Goal: Navigation & Orientation: Find specific page/section

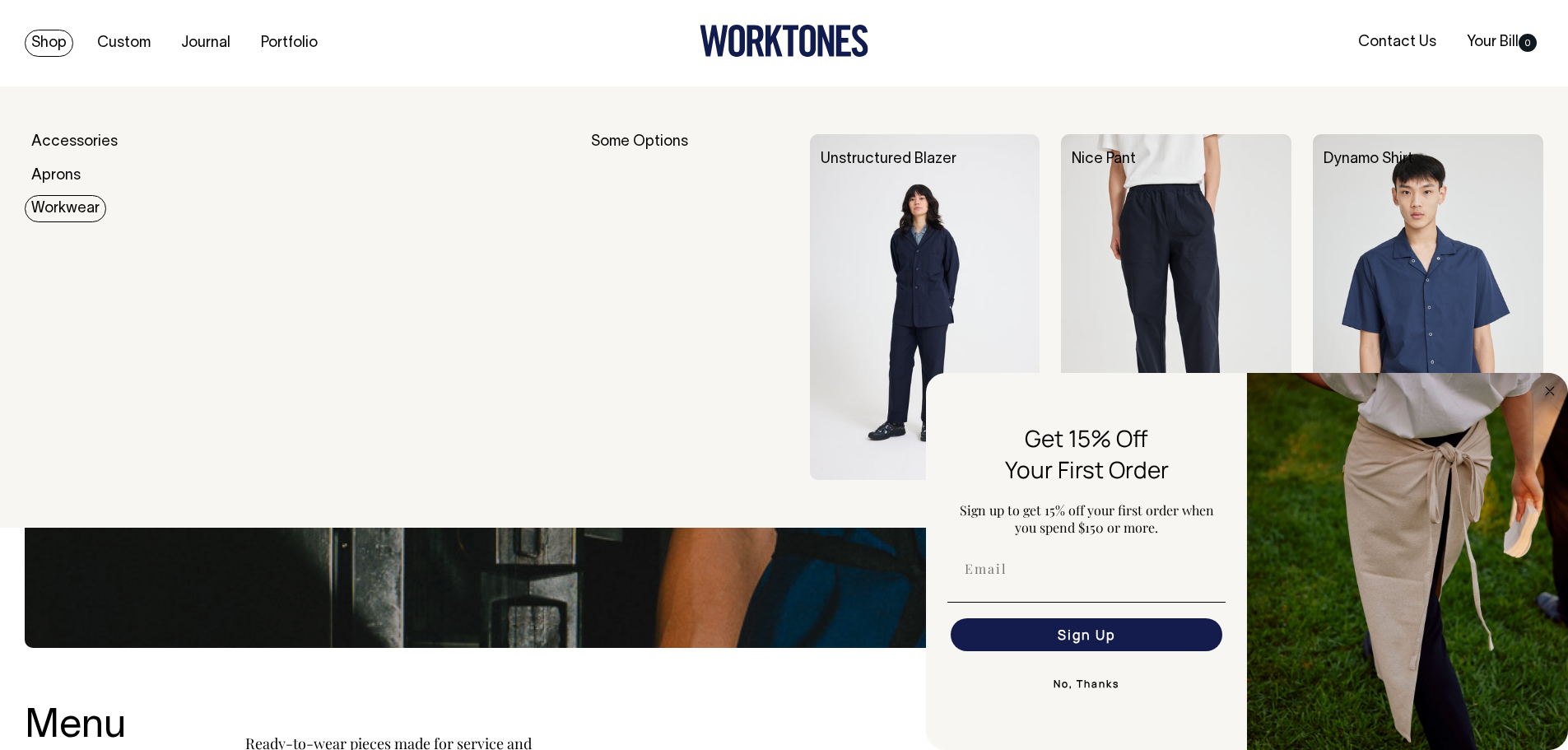
click at [53, 215] on link "Workwear" at bounding box center [65, 208] width 82 height 27
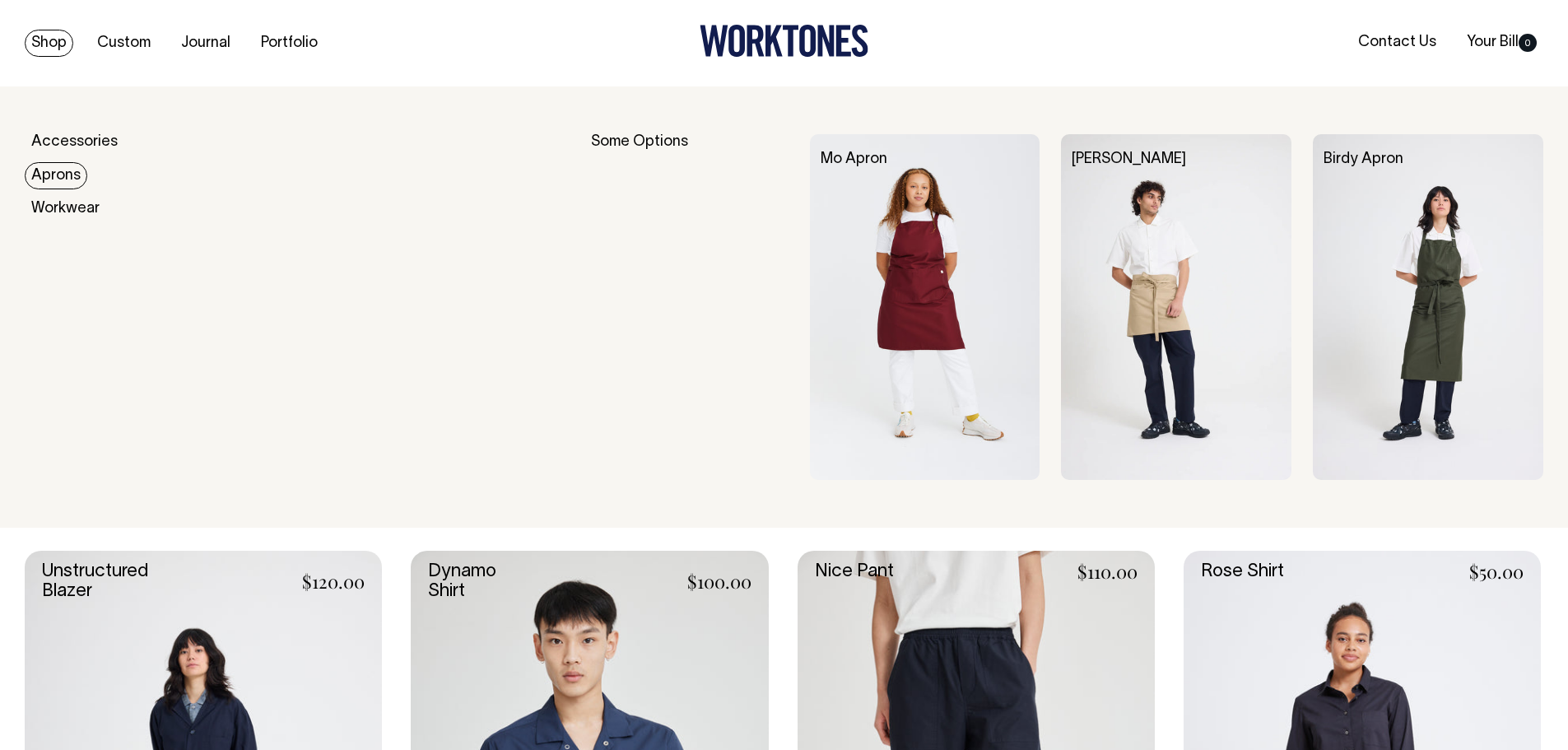
click at [63, 172] on link "Aprons" at bounding box center [56, 176] width 63 height 27
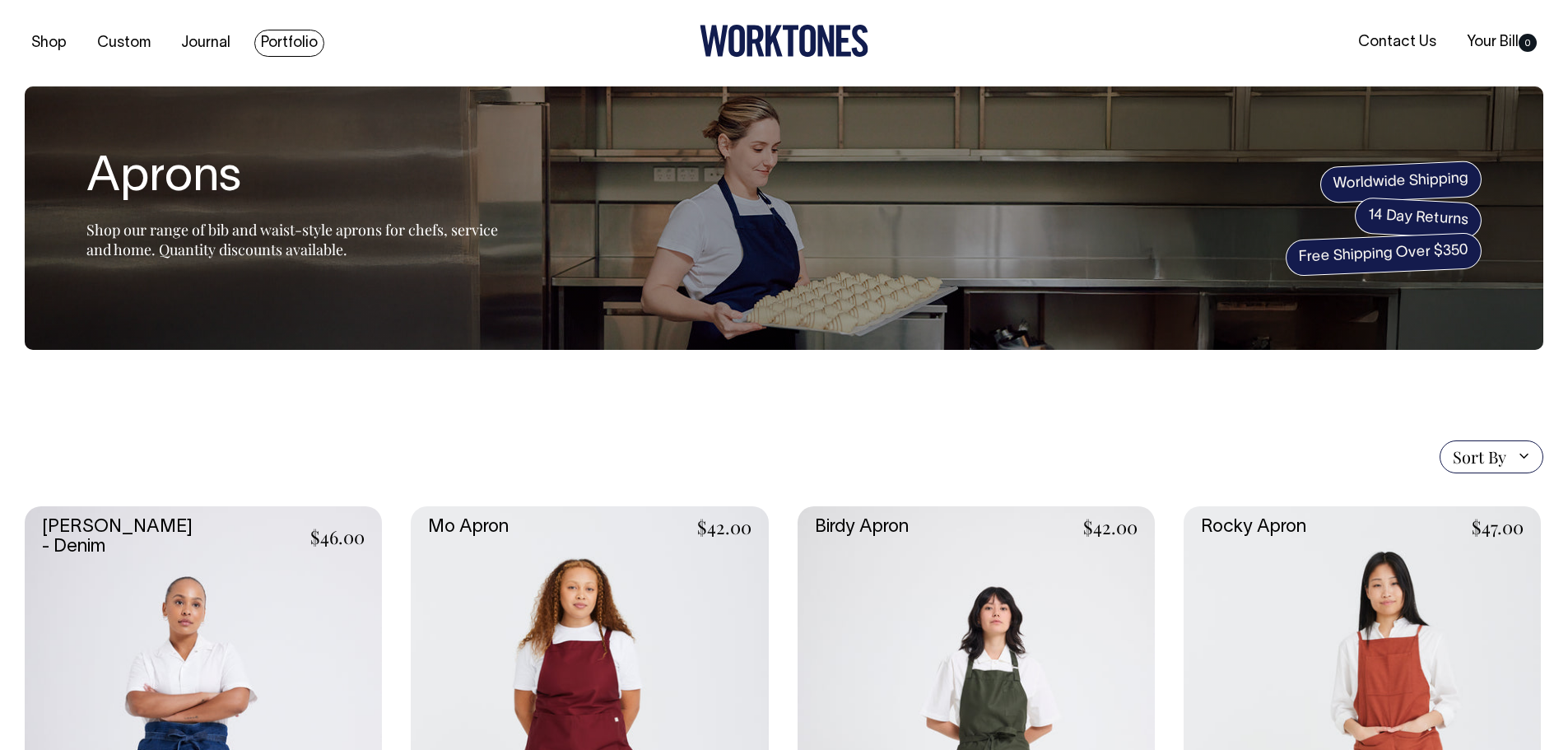
click at [277, 39] on link "Portfolio" at bounding box center [289, 43] width 70 height 27
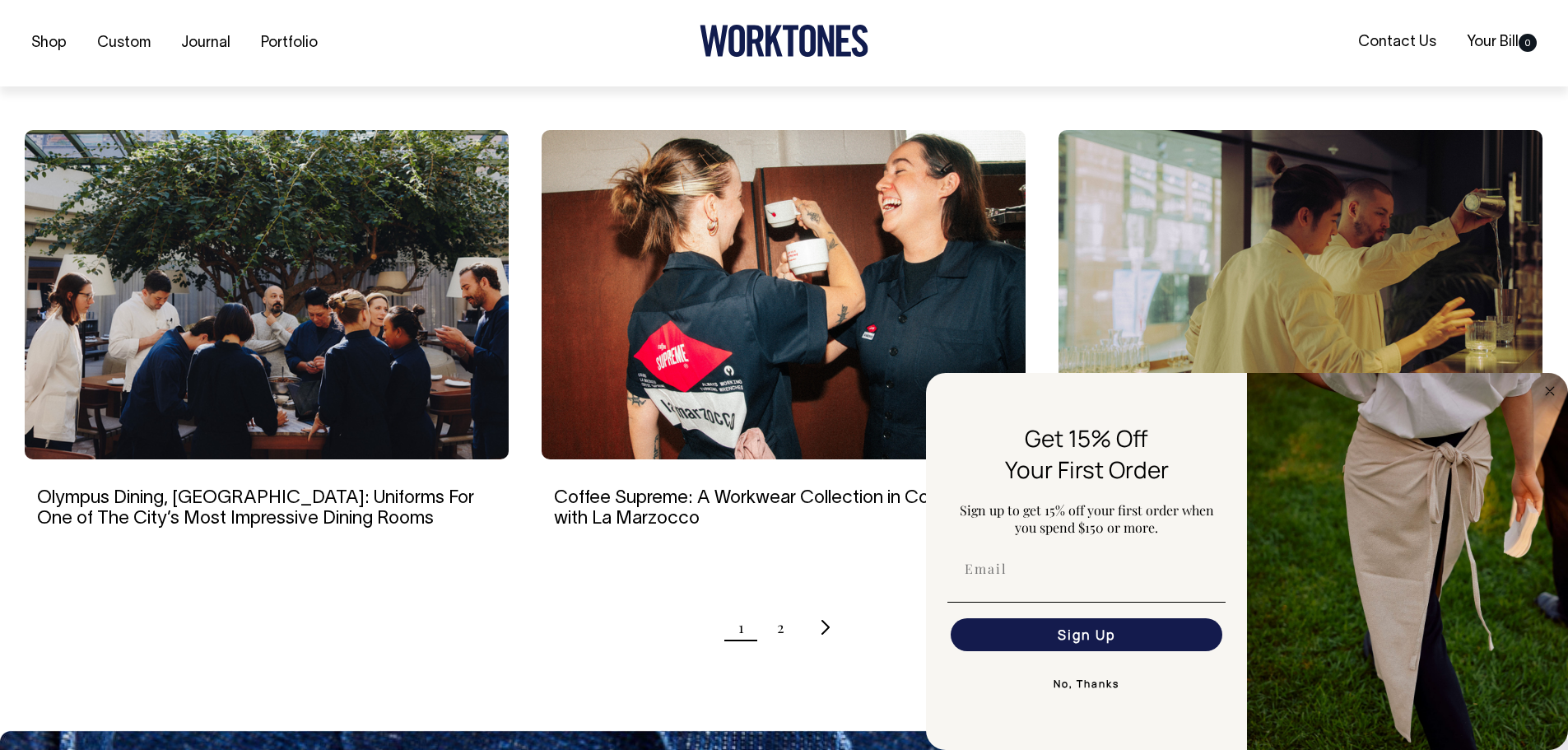
scroll to position [1481, 0]
click at [1545, 393] on circle "Close dialog" at bounding box center [1550, 390] width 19 height 19
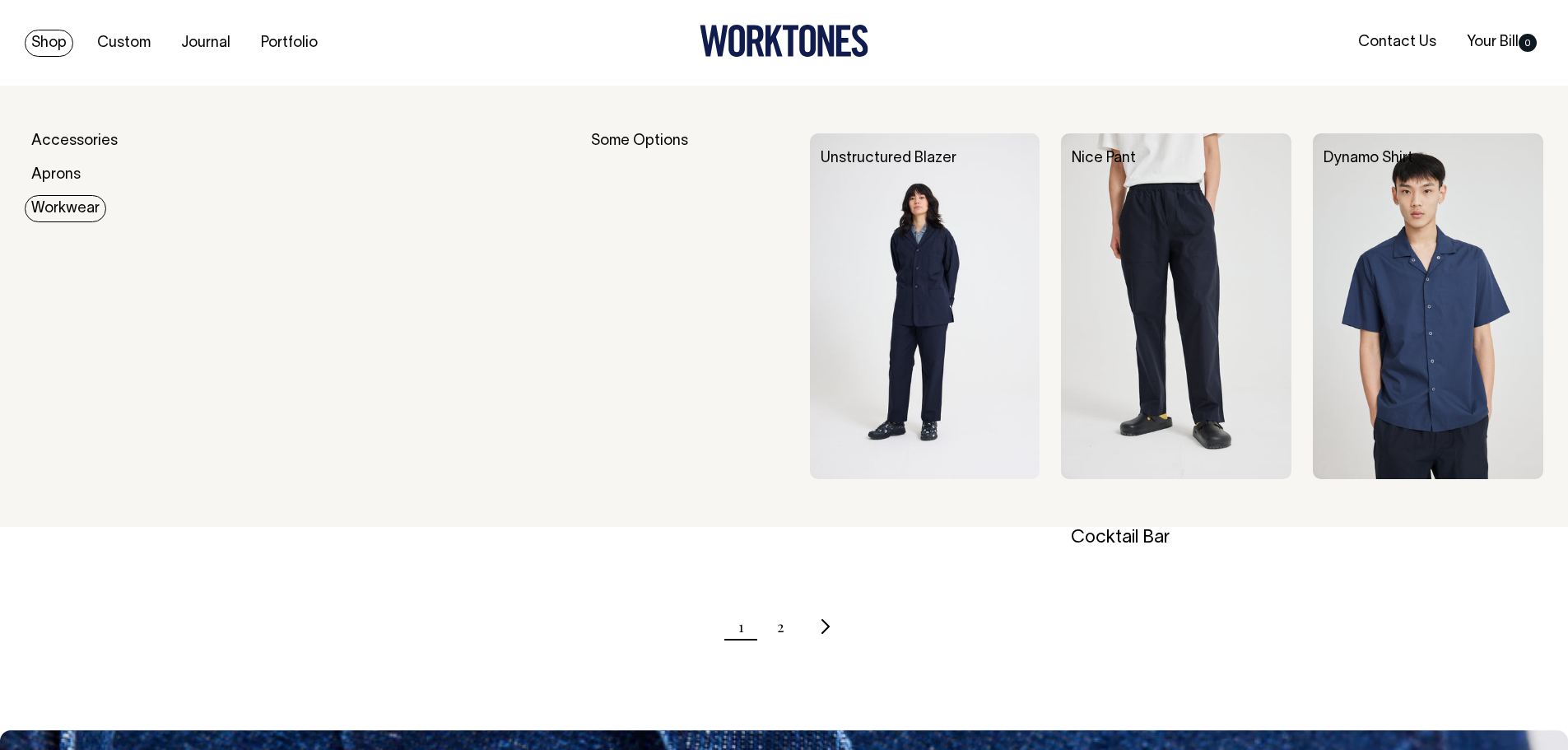
click at [53, 200] on link "Workwear" at bounding box center [65, 208] width 82 height 27
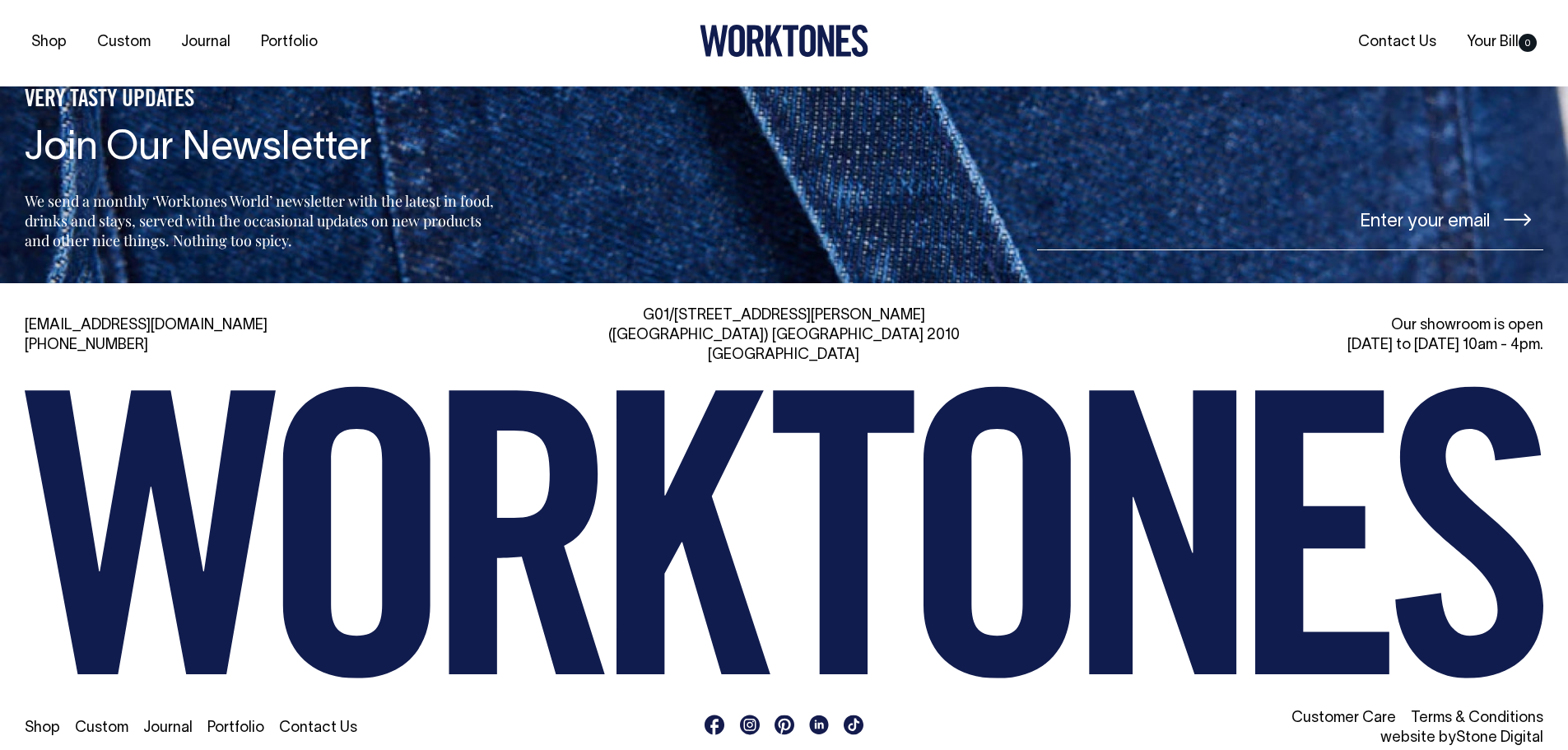
scroll to position [1788, 0]
